Goal: Check status: Check status

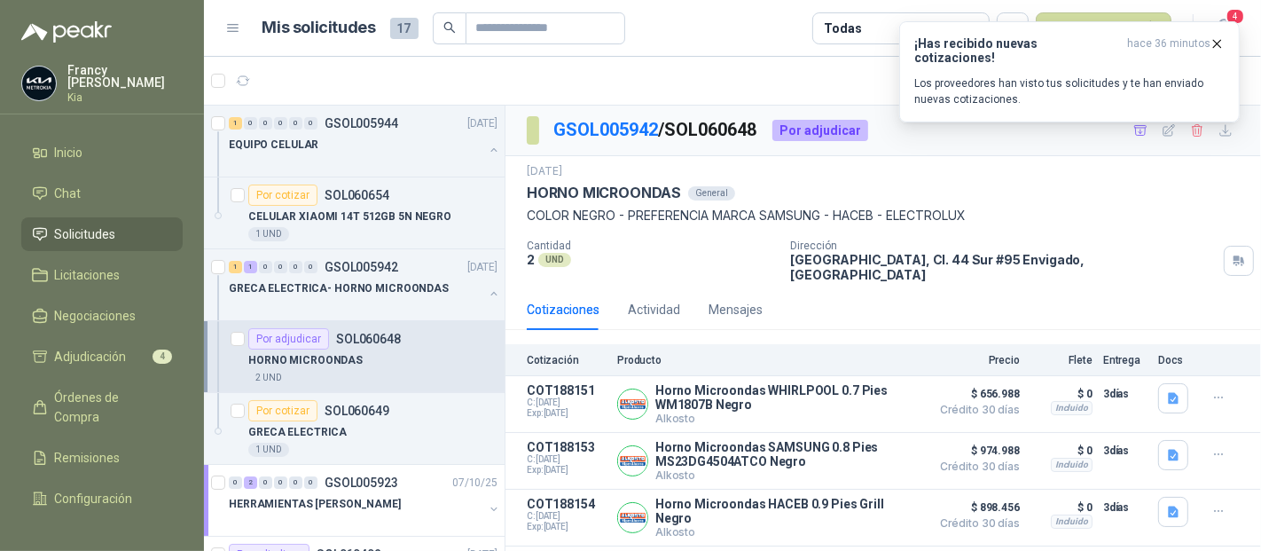
scroll to position [82, 0]
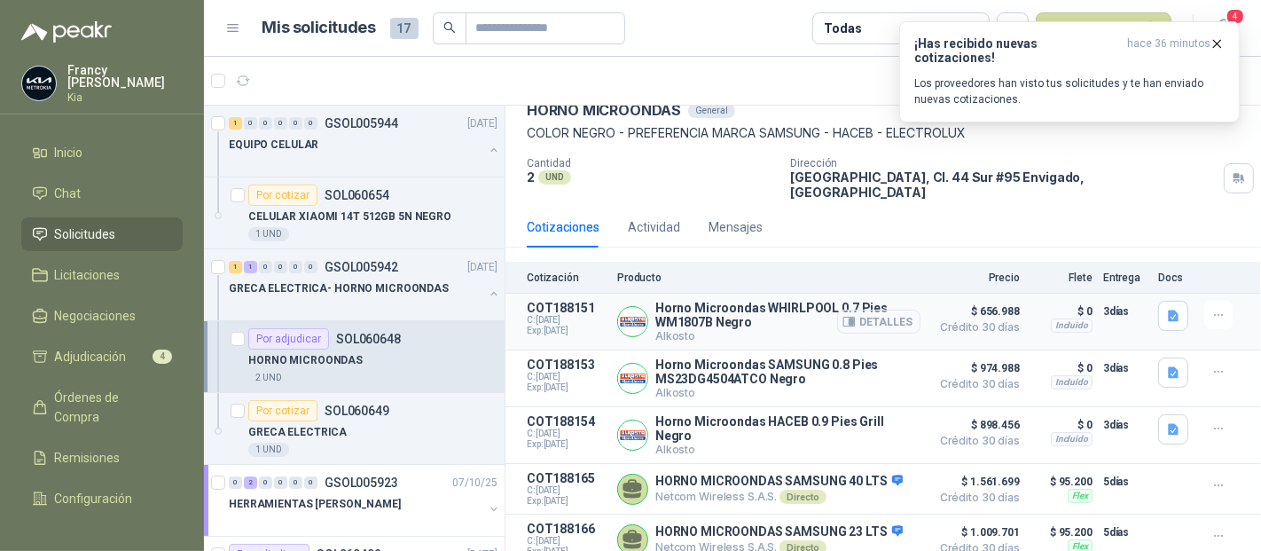
click at [884, 310] on button "Detalles" at bounding box center [878, 321] width 83 height 24
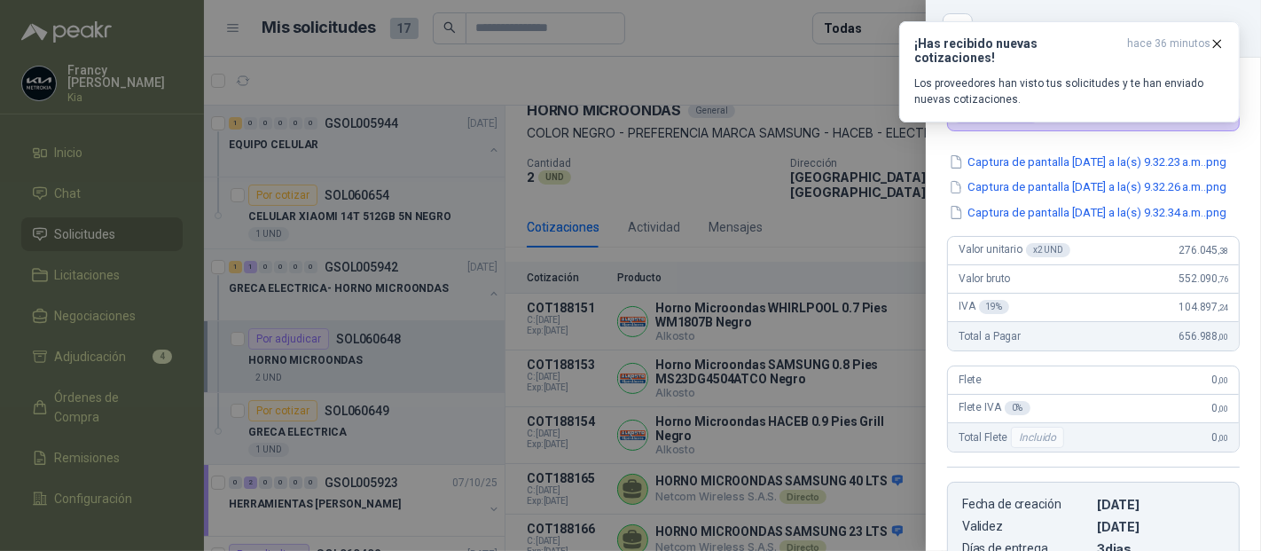
scroll to position [94, 0]
click at [1111, 165] on button "Captura de pantalla [DATE] a la(s) 9.32.23 a.m..png" at bounding box center [1087, 163] width 281 height 19
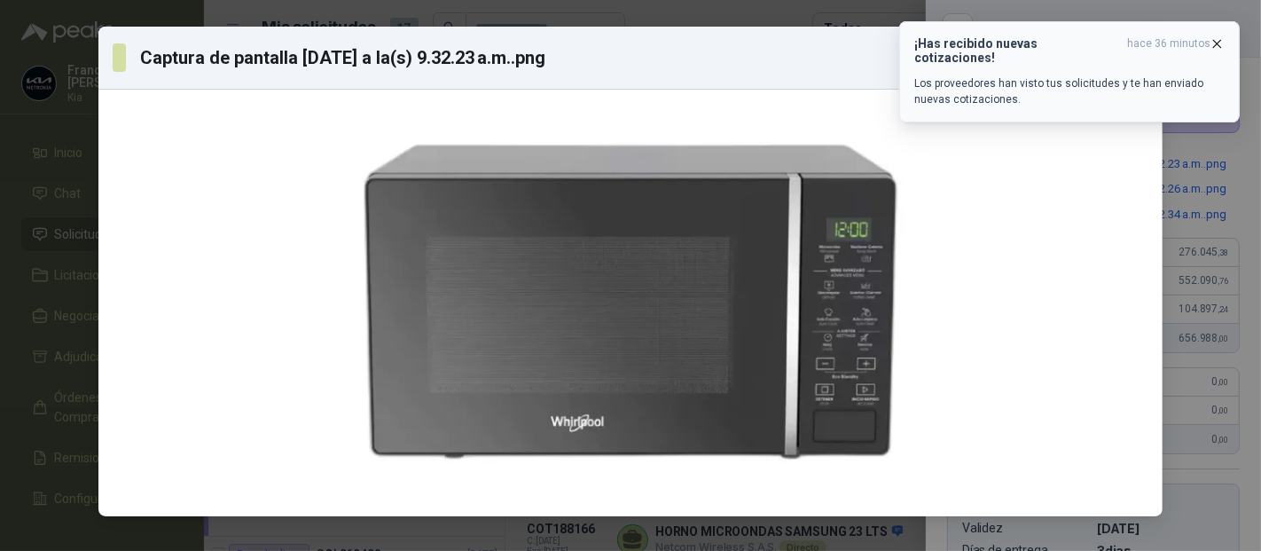
click at [1213, 44] on icon "button" at bounding box center [1216, 43] width 15 height 15
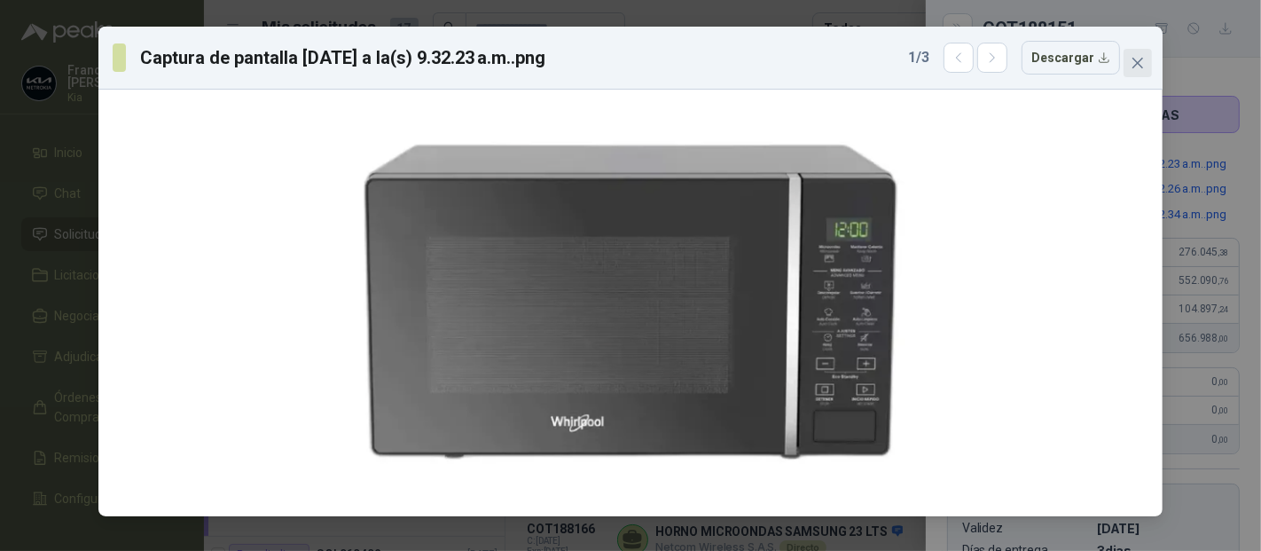
click at [1132, 68] on icon "close" at bounding box center [1137, 63] width 14 height 14
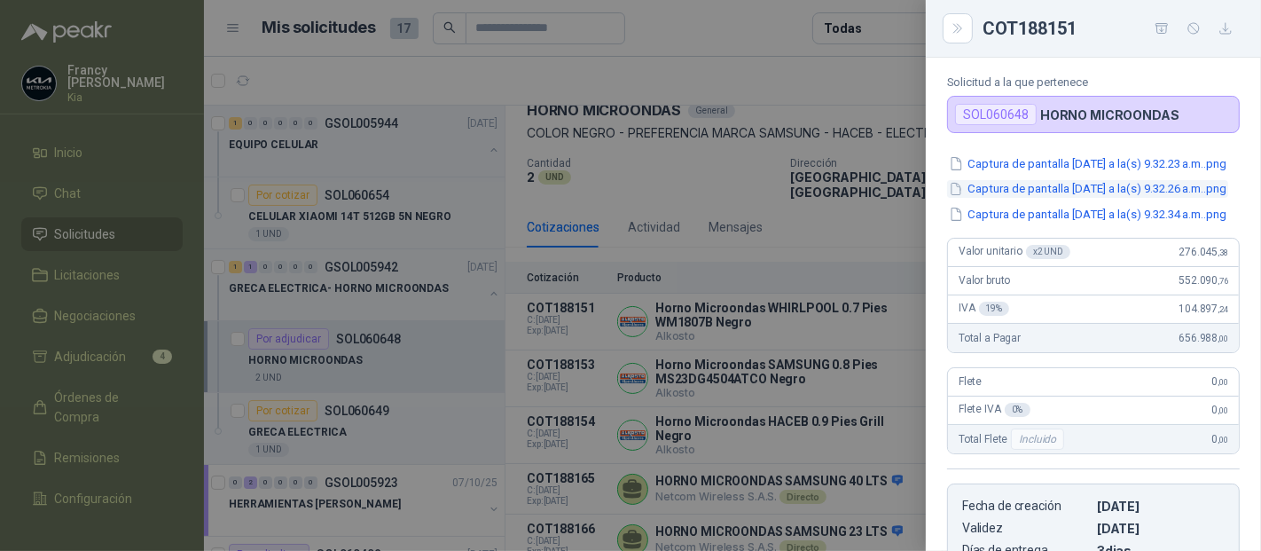
click at [1089, 199] on button "Captura de pantalla [DATE] a la(s) 9.32.26 a.m..png" at bounding box center [1087, 189] width 281 height 19
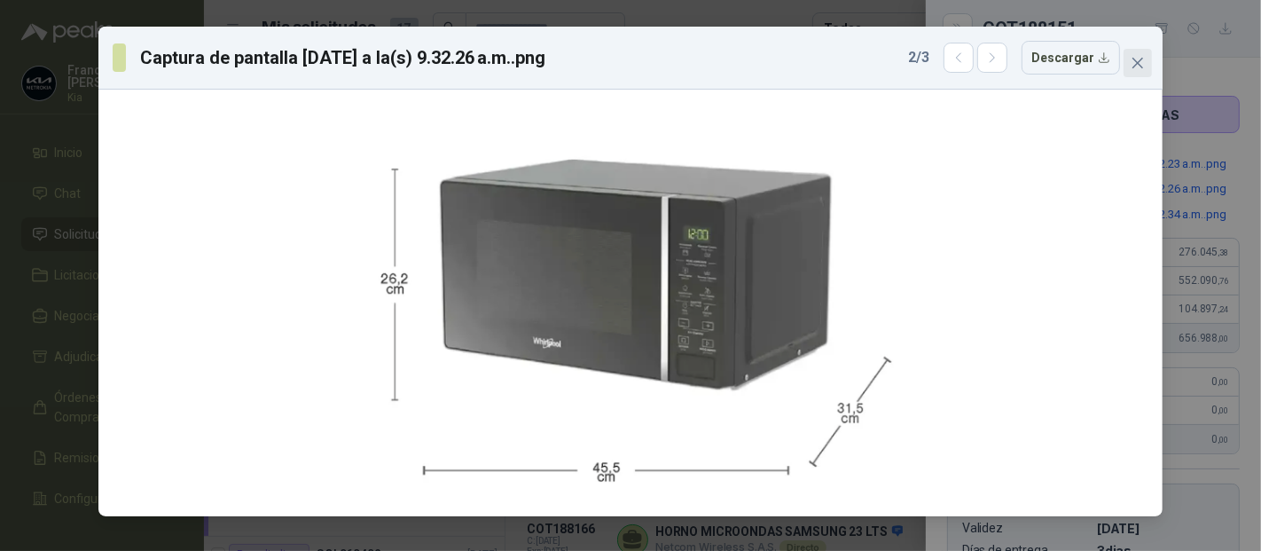
click at [1130, 63] on icon "close" at bounding box center [1137, 63] width 14 height 14
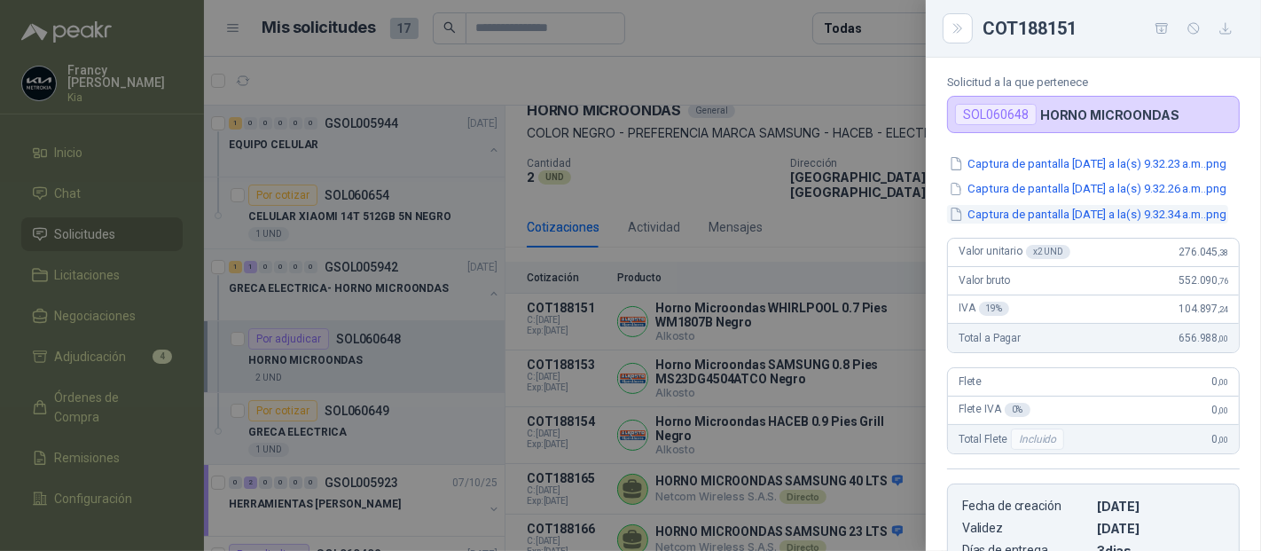
click at [1097, 223] on button "Captura de pantalla [DATE] a la(s) 9.32.34 a.m..png" at bounding box center [1087, 214] width 281 height 19
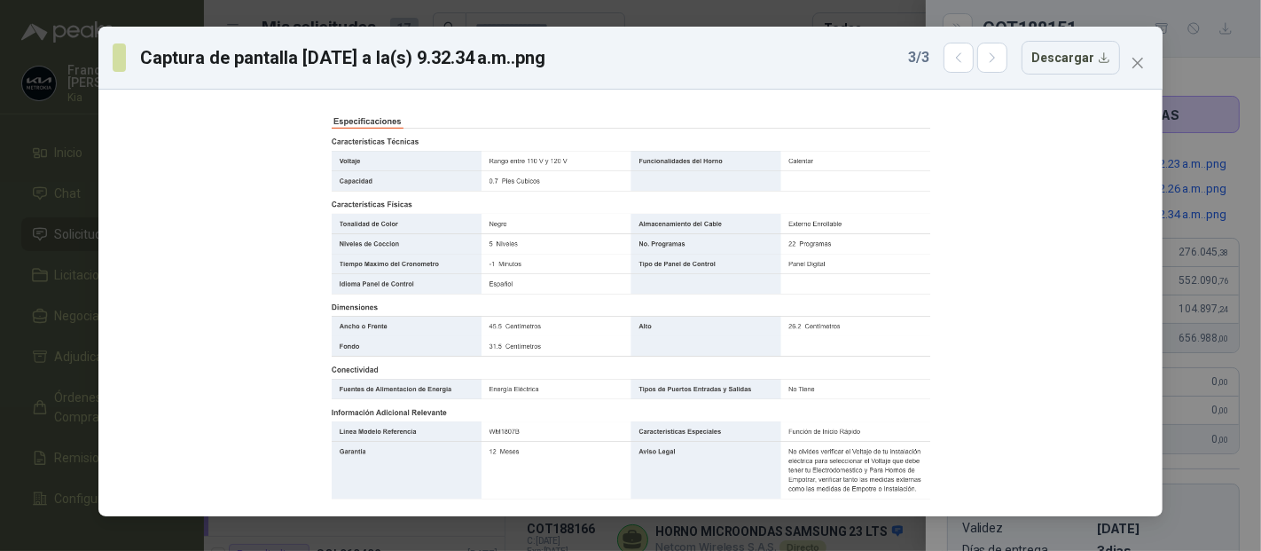
click at [1129, 70] on button "Close" at bounding box center [1137, 63] width 28 height 28
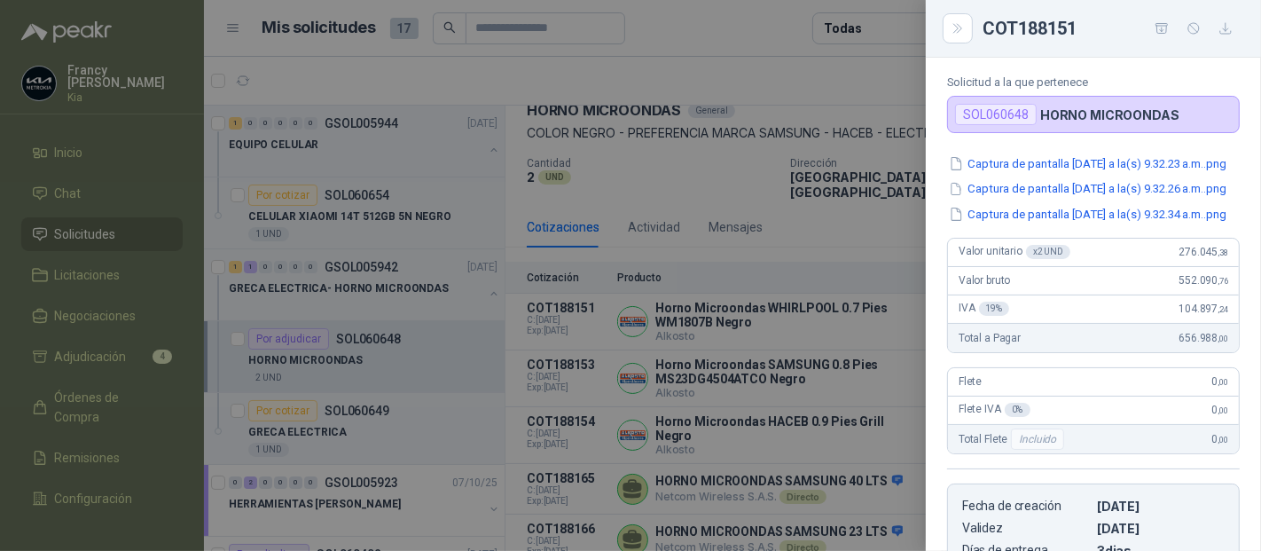
click at [113, 237] on div at bounding box center [630, 275] width 1261 height 551
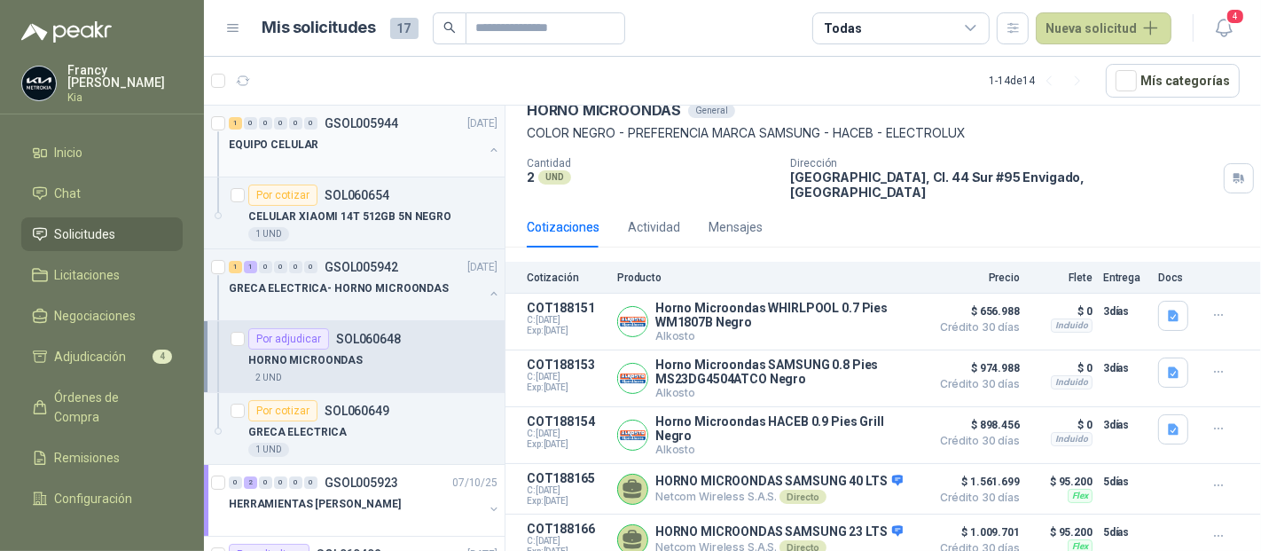
click at [362, 126] on p "GSOL005944" at bounding box center [361, 123] width 74 height 12
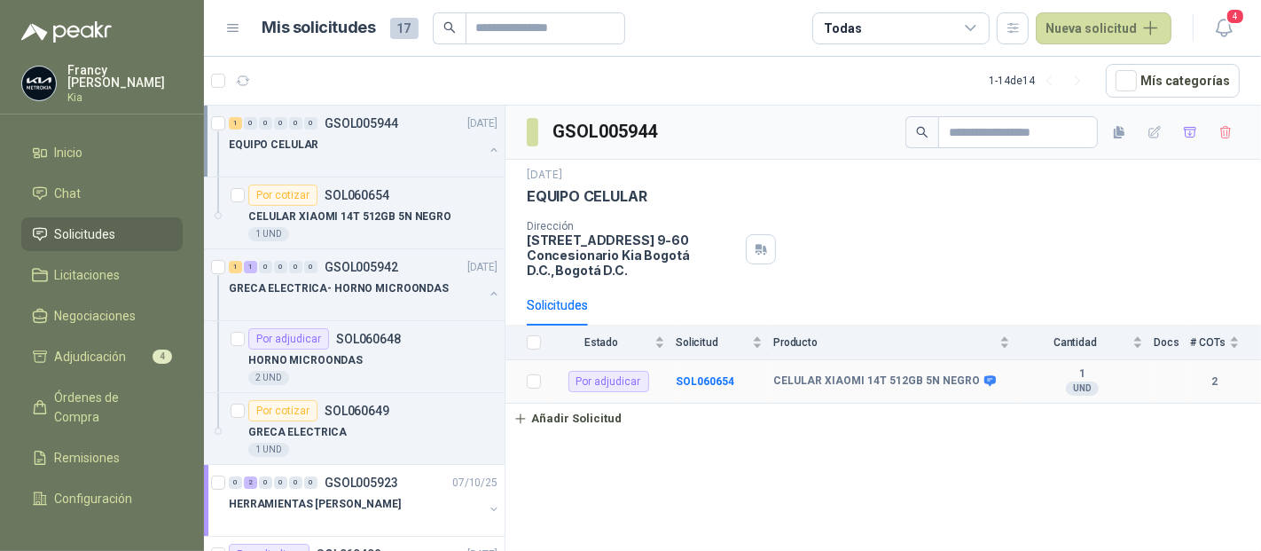
click at [711, 360] on td "SOL060654" at bounding box center [725, 381] width 98 height 43
click at [711, 375] on b "SOL060654" at bounding box center [705, 381] width 59 height 12
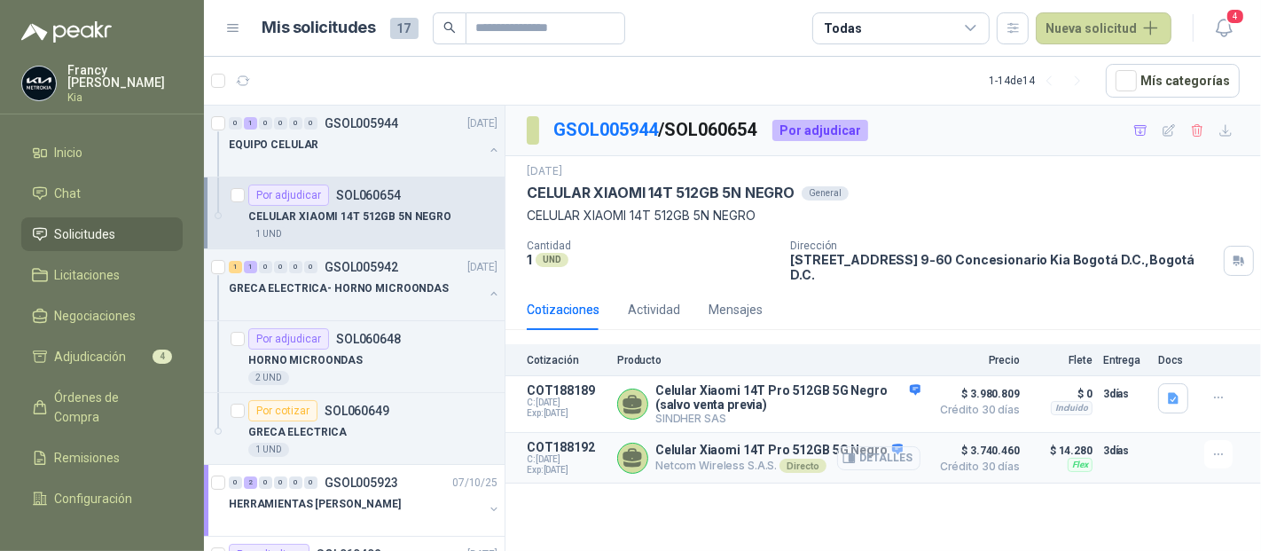
click at [886, 446] on button "Detalles" at bounding box center [878, 458] width 83 height 24
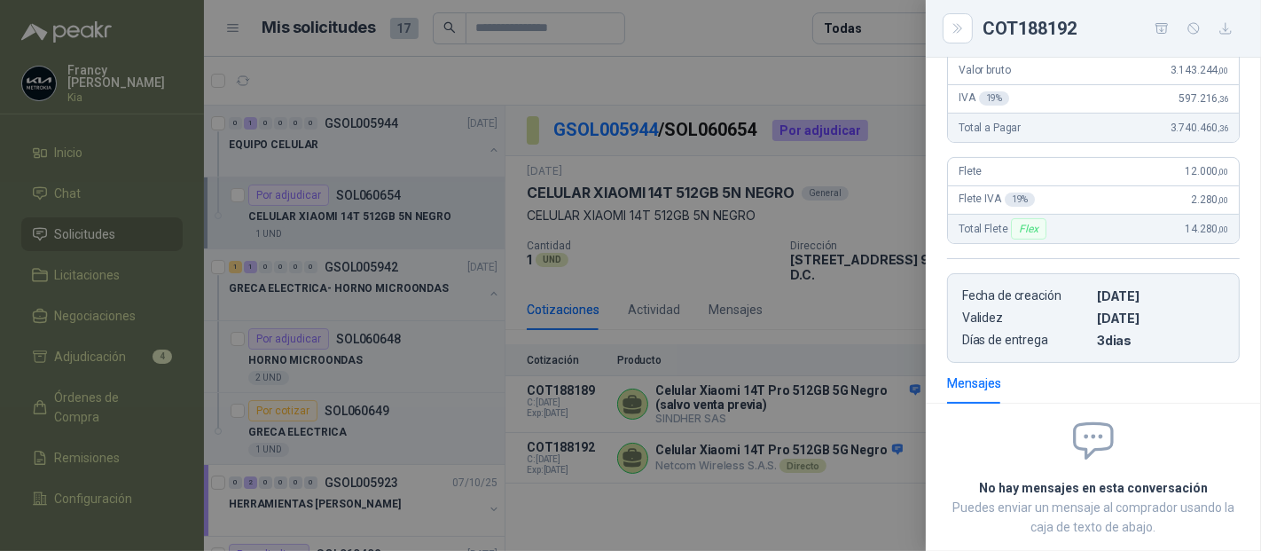
scroll to position [282, 0]
